Goal: Information Seeking & Learning: Learn about a topic

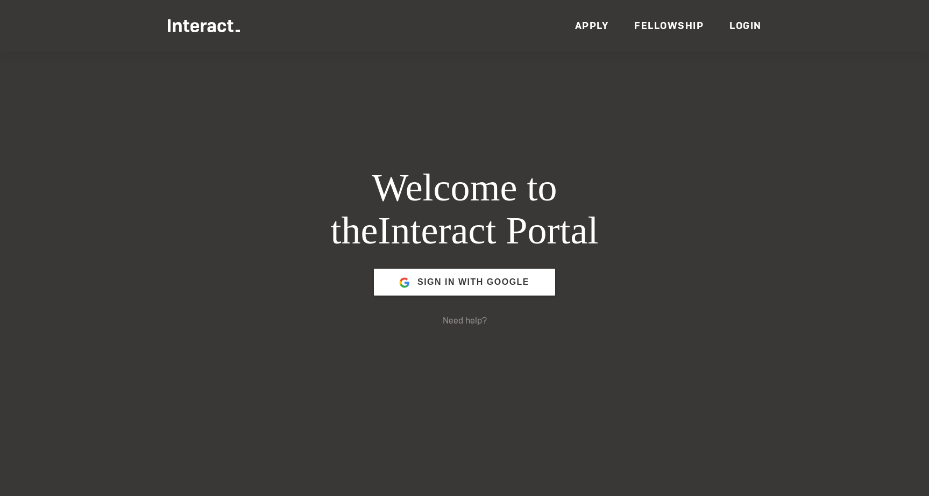
click at [197, 27] on img at bounding box center [204, 25] width 73 height 13
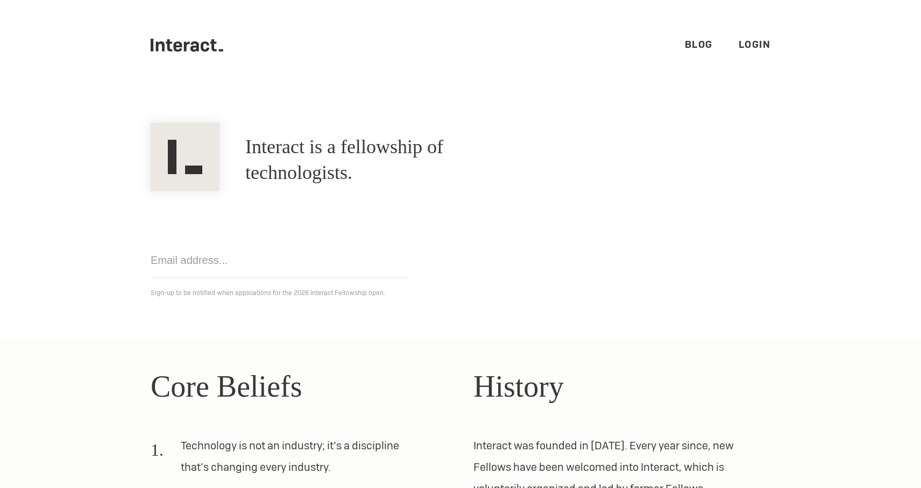
click at [760, 43] on link "Login" at bounding box center [754, 44] width 32 height 12
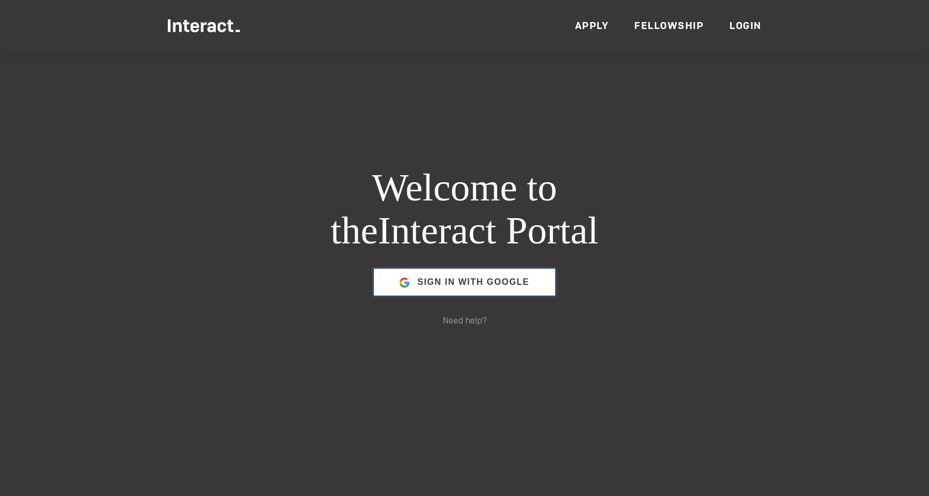
click at [525, 272] on span "Sign in with Google" at bounding box center [473, 282] width 112 height 26
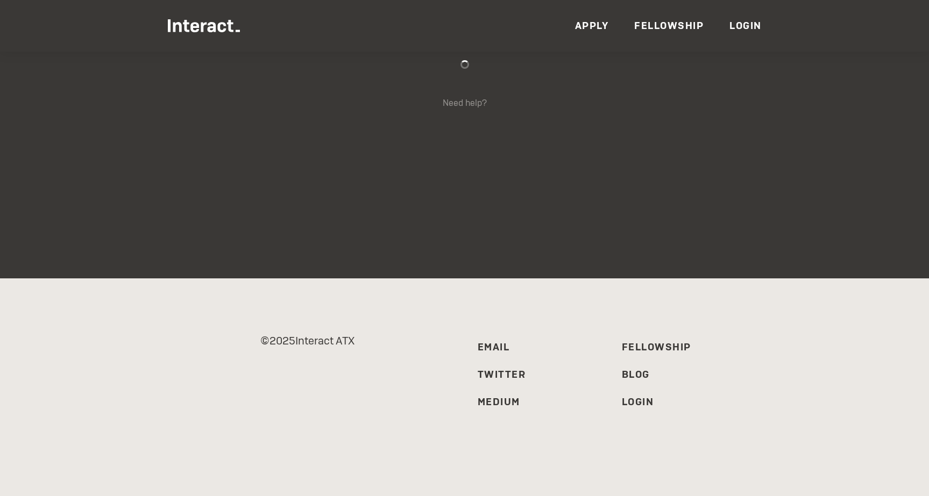
scroll to position [8, 0]
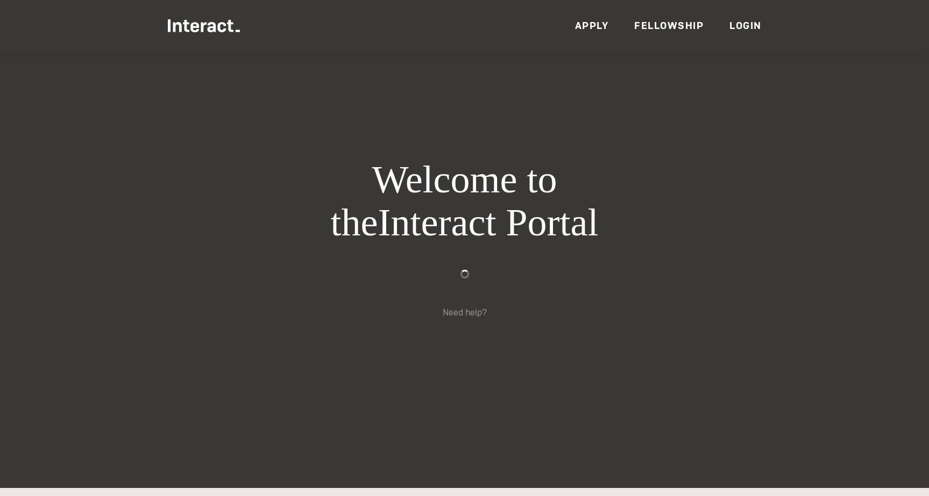
click at [640, 134] on div "Welcome to the Interact Portal Need help?" at bounding box center [464, 240] width 413 height 496
click at [682, 26] on link "Fellowship" at bounding box center [668, 25] width 69 height 12
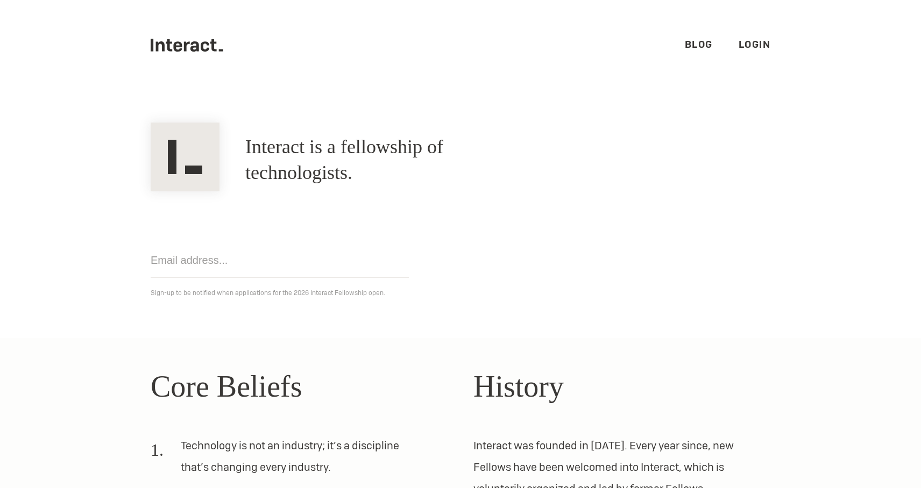
click at [744, 43] on link "Login" at bounding box center [754, 44] width 32 height 12
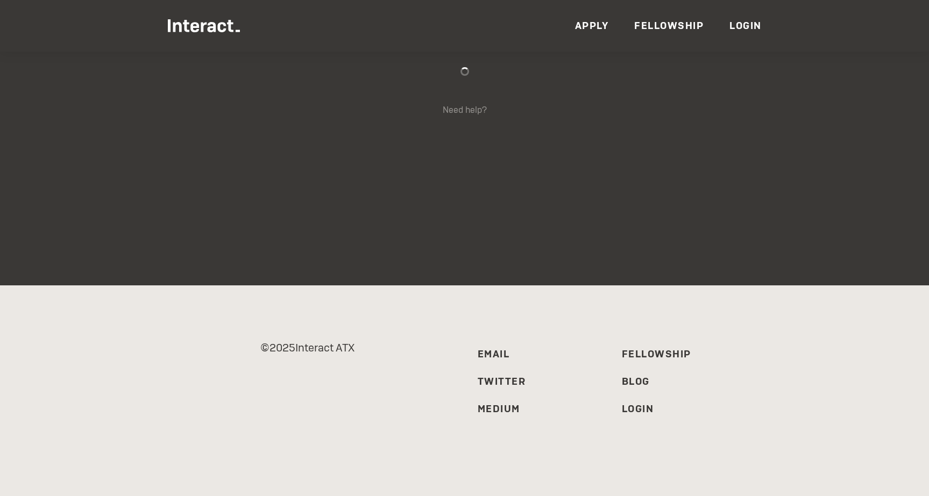
scroll to position [218, 0]
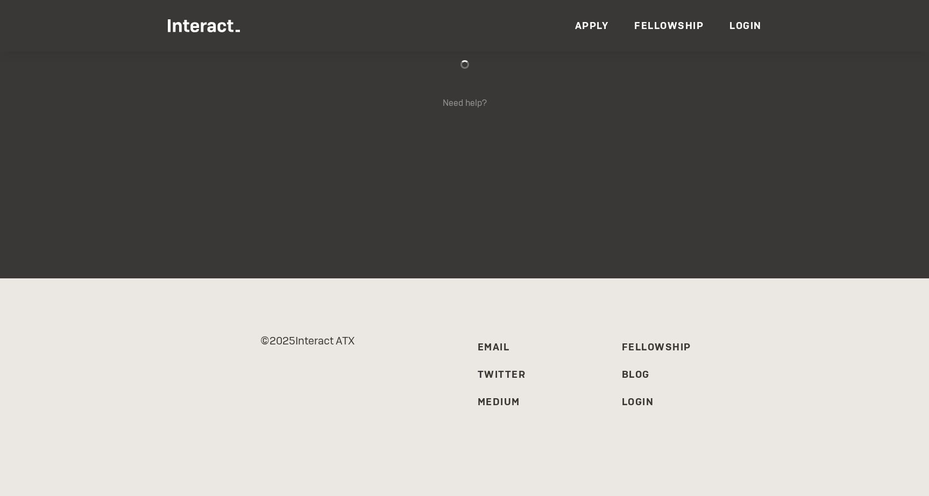
click at [217, 24] on img at bounding box center [204, 25] width 73 height 13
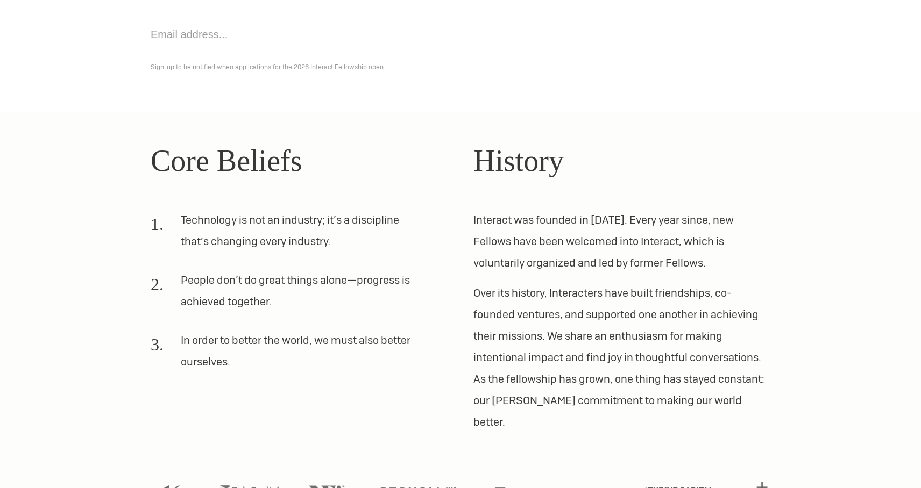
scroll to position [255, 0]
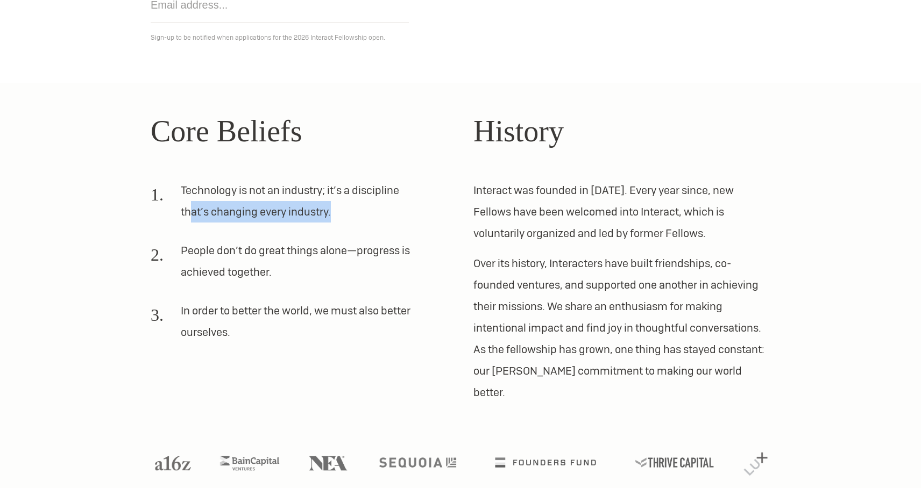
drag, startPoint x: 333, startPoint y: 210, endPoint x: 190, endPoint y: 207, distance: 142.5
click at [190, 207] on li "Technology is not an industry; it’s a discipline that’s changing every industry." at bounding box center [286, 206] width 271 height 52
click at [191, 206] on li "Technology is not an industry; it’s a discipline that’s changing every industry." at bounding box center [286, 206] width 271 height 52
click at [183, 453] on img at bounding box center [173, 462] width 45 height 18
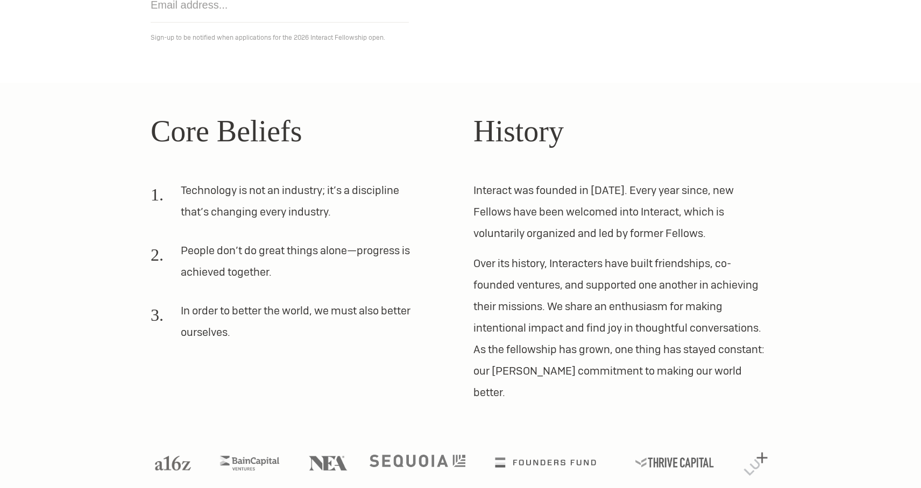
click at [423, 455] on img at bounding box center [417, 461] width 96 height 12
click at [763, 448] on img at bounding box center [756, 462] width 30 height 29
